Goal: Transaction & Acquisition: Purchase product/service

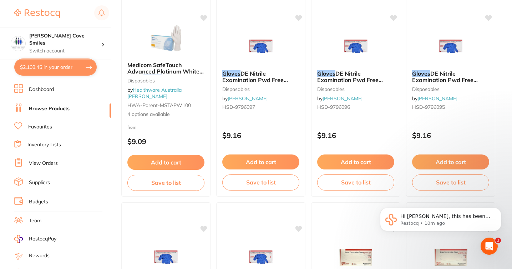
scroll to position [87, 0]
click at [457, 219] on p "Hi [PERSON_NAME], this has been added in the portal, for easy access we've adde…" at bounding box center [446, 216] width 92 height 7
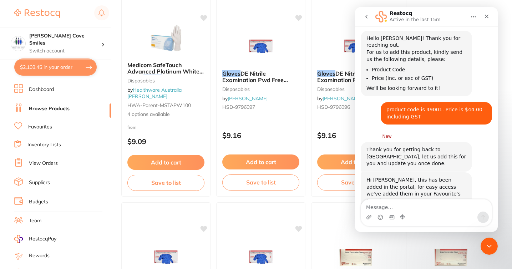
scroll to position [99, 0]
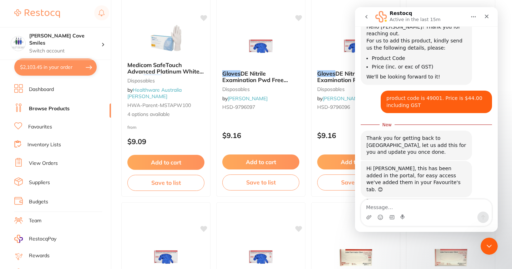
click at [42, 126] on link "Favourites" at bounding box center [40, 126] width 24 height 7
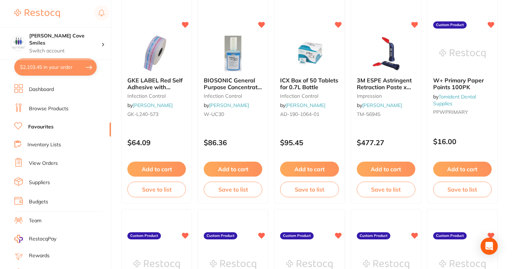
scroll to position [296, 0]
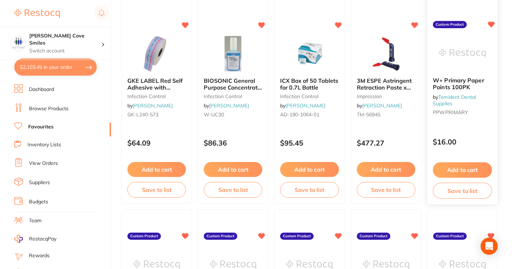
click at [469, 168] on button "Add to cart" at bounding box center [462, 169] width 59 height 15
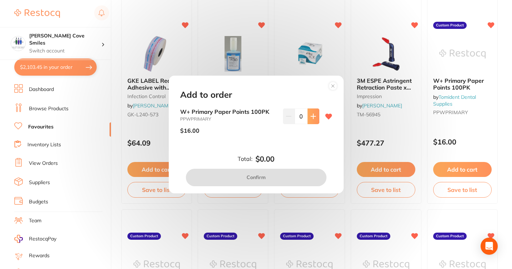
click at [312, 118] on icon at bounding box center [313, 116] width 6 height 6
type input "1"
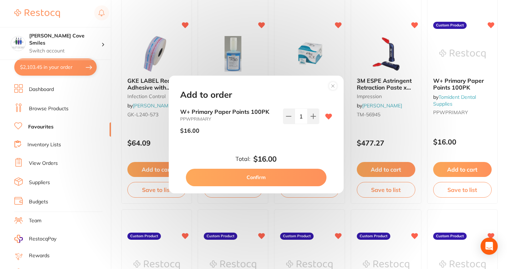
click at [281, 179] on button "Confirm" at bounding box center [256, 177] width 141 height 17
checkbox input "false"
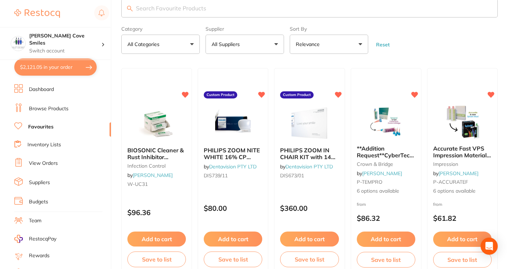
scroll to position [0, 0]
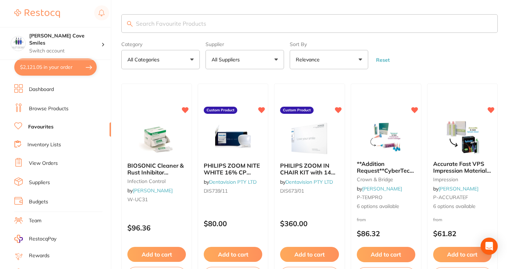
click at [40, 89] on link "Dashboard" at bounding box center [41, 89] width 25 height 7
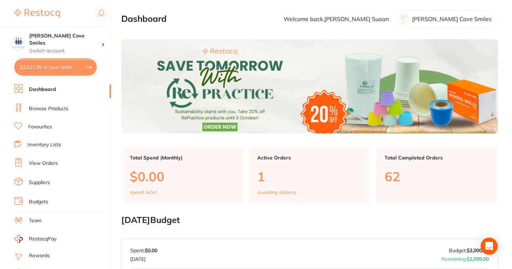
click at [55, 109] on link "Browse Products" at bounding box center [49, 108] width 40 height 7
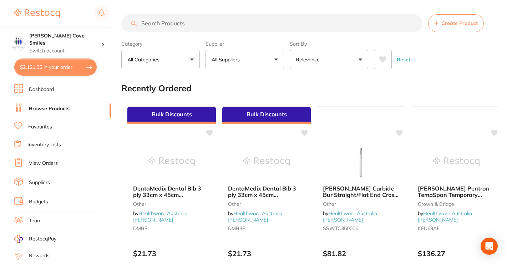
click at [179, 23] on input "search" at bounding box center [271, 23] width 301 height 18
click at [53, 124] on li "Favourites" at bounding box center [62, 126] width 97 height 9
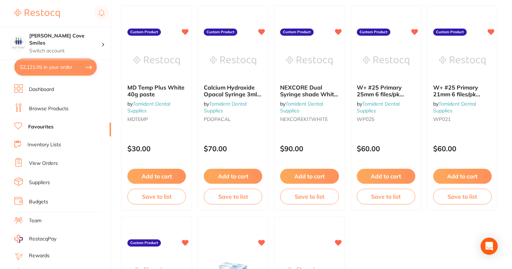
scroll to position [443, 0]
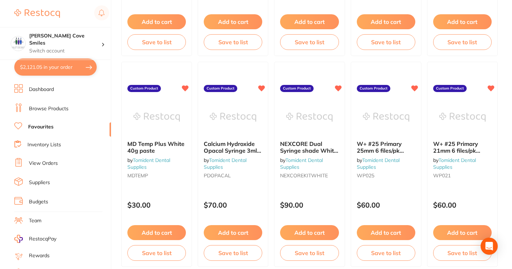
click at [52, 109] on link "Browse Products" at bounding box center [49, 108] width 40 height 7
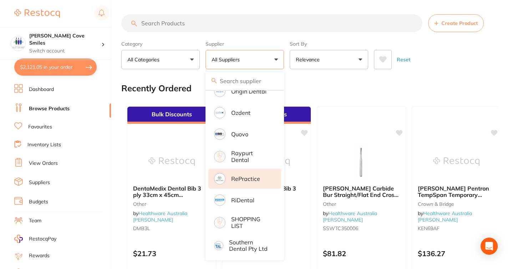
scroll to position [760, 0]
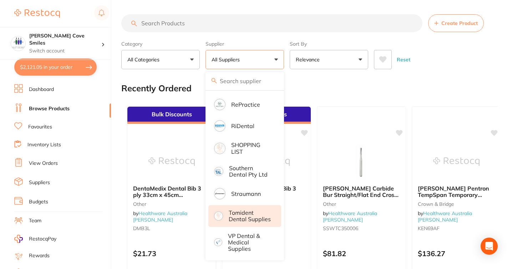
click at [239, 215] on p "Tomident Dental Supplies" at bounding box center [250, 215] width 42 height 13
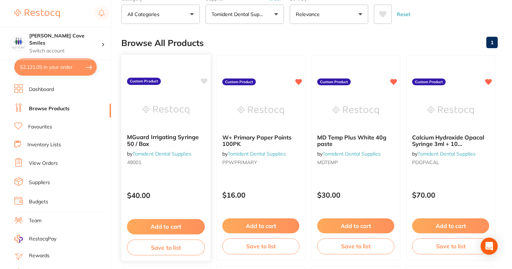
scroll to position [46, 0]
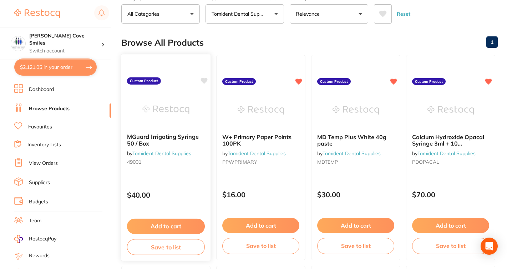
click at [160, 225] on button "Add to cart" at bounding box center [166, 226] width 78 height 15
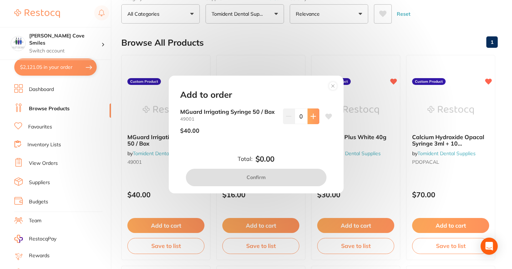
click at [310, 118] on icon at bounding box center [313, 116] width 6 height 6
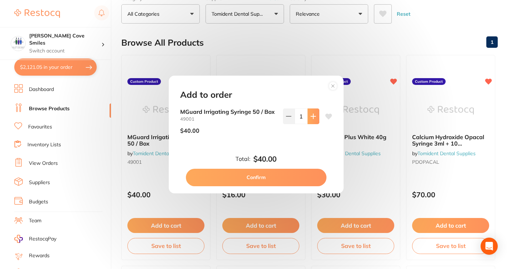
click at [310, 118] on icon at bounding box center [313, 116] width 6 height 6
type input "2"
click at [251, 179] on button "Confirm" at bounding box center [256, 177] width 141 height 17
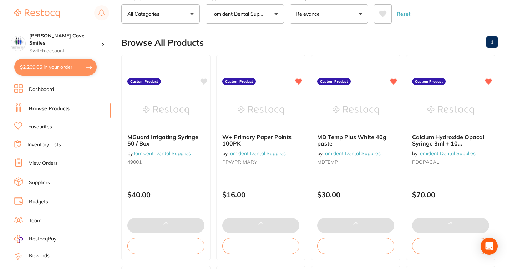
click at [43, 88] on link "Dashboard" at bounding box center [41, 89] width 25 height 7
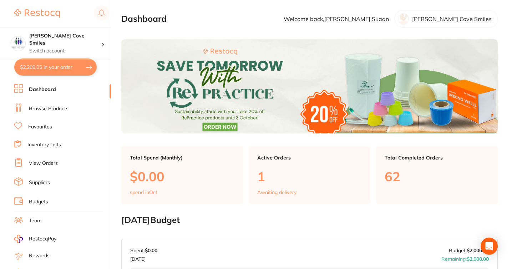
click at [63, 65] on button "$2,209.05 in your order" at bounding box center [55, 66] width 82 height 17
checkbox input "true"
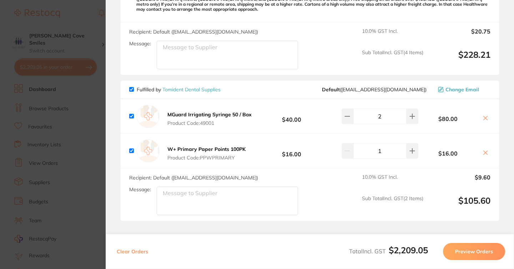
scroll to position [1504, 0]
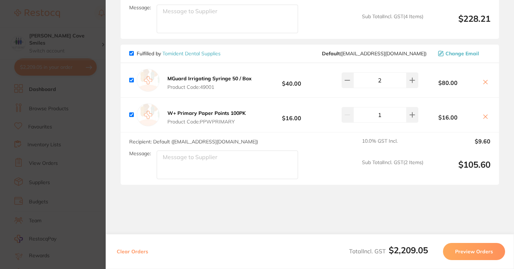
click at [477, 248] on button "Preview Orders" at bounding box center [474, 251] width 62 height 17
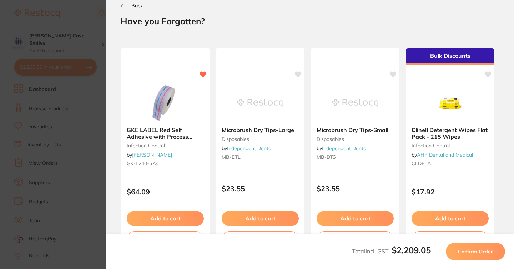
scroll to position [0, 0]
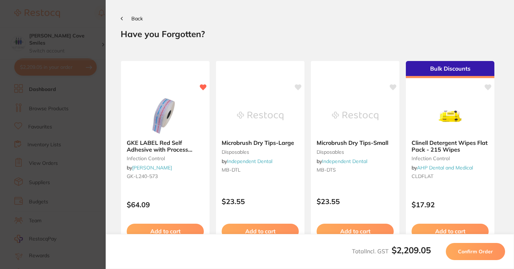
click at [477, 248] on span "Confirm Order" at bounding box center [475, 251] width 35 height 6
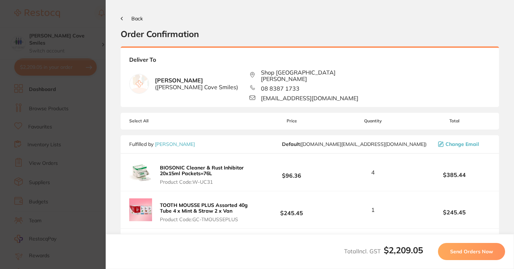
click at [477, 248] on span "Send Orders Now" at bounding box center [471, 251] width 43 height 6
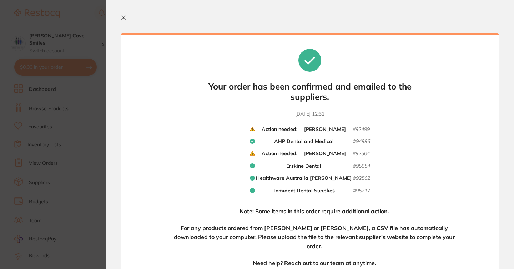
click at [122, 18] on icon at bounding box center [124, 18] width 6 height 6
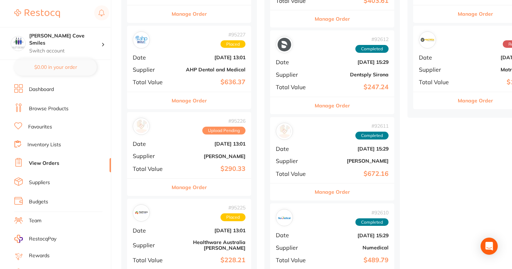
scroll to position [248, 0]
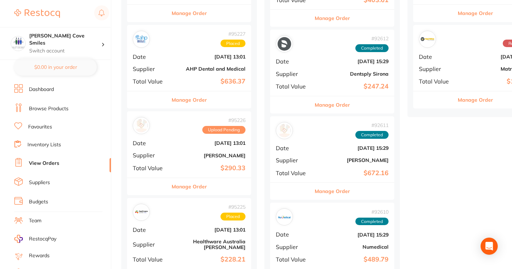
click at [192, 144] on b "[DATE] 13:01" at bounding box center [209, 143] width 71 height 6
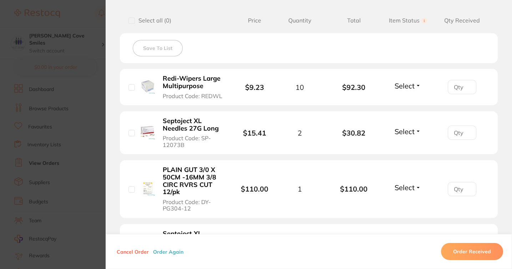
scroll to position [168, 0]
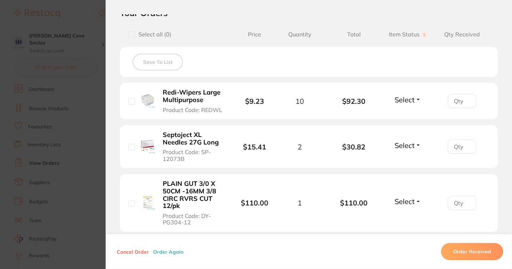
click at [86, 106] on section "Order ID: Restocq- 95226 Order Information Upload Pending Order Date [DATE] 13:…" at bounding box center [256, 134] width 512 height 269
